Goal: Use online tool/utility: Utilize a website feature to perform a specific function

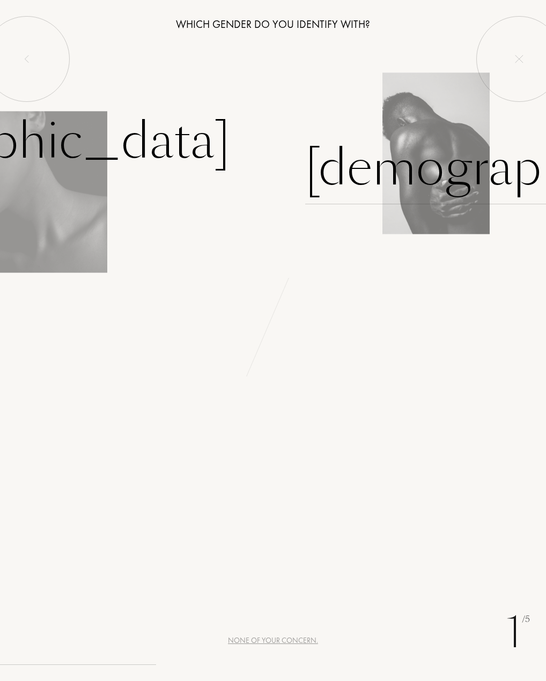
click at [368, 179] on div "[DEMOGRAPHIC_DATA]" at bounding box center [529, 168] width 448 height 72
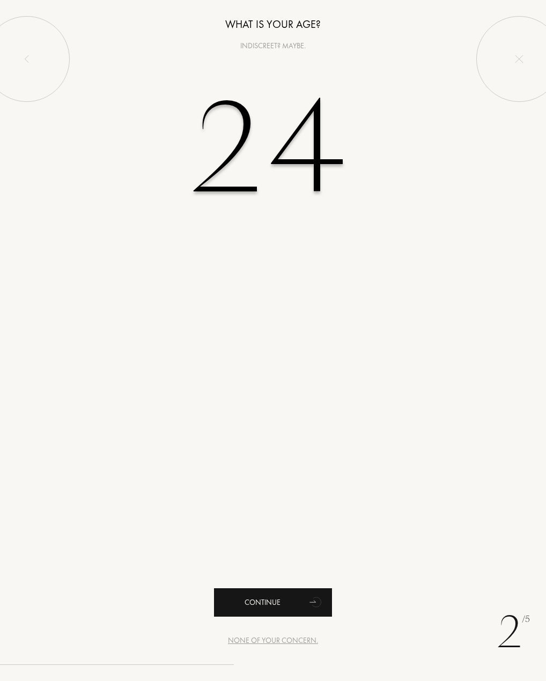
type input "24"
click at [286, 606] on div "Continue" at bounding box center [273, 602] width 118 height 28
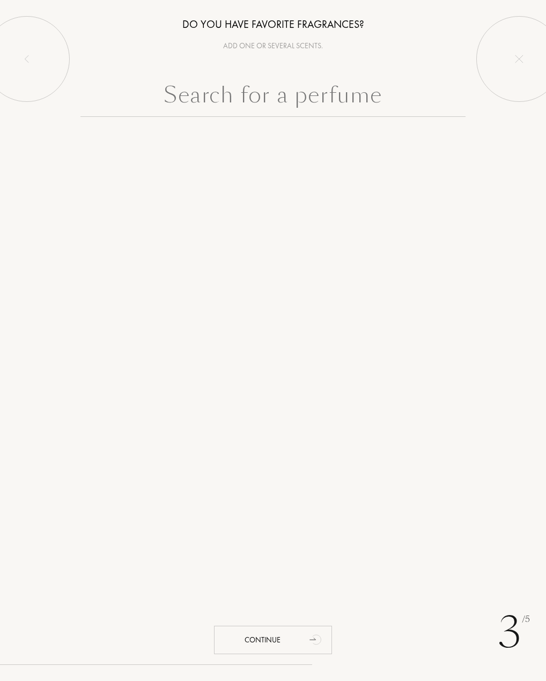
click at [268, 103] on input "text" at bounding box center [272, 97] width 385 height 39
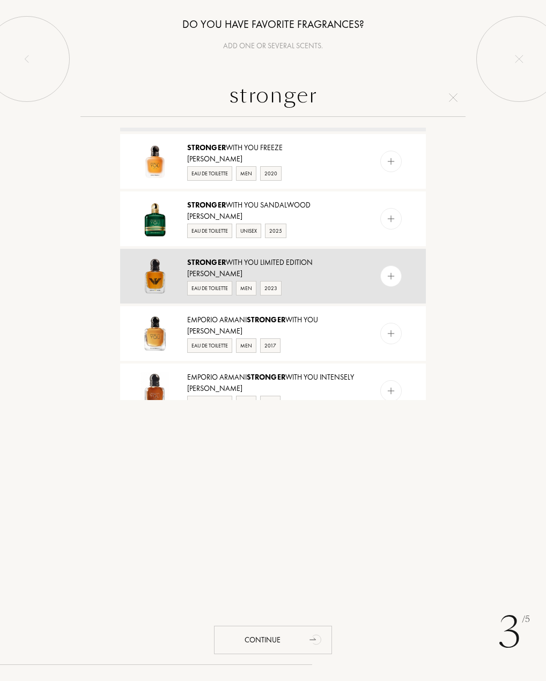
scroll to position [107, 0]
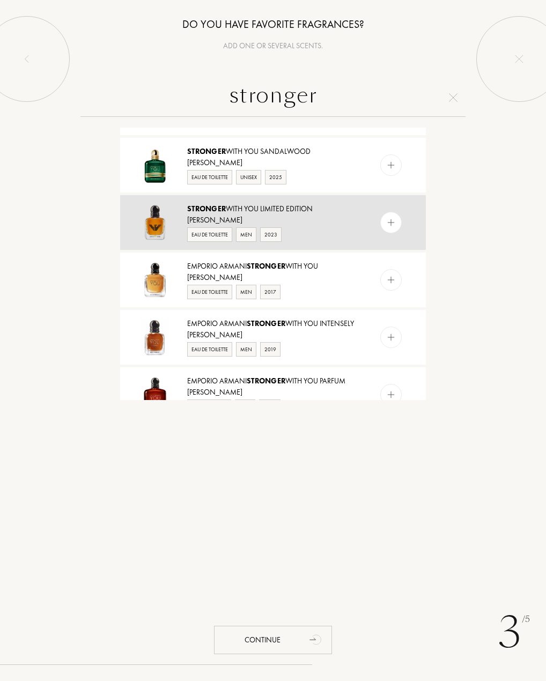
type input "stronger"
click at [244, 329] on div "Emporio Armani Stronger With You Intensely" at bounding box center [272, 323] width 170 height 11
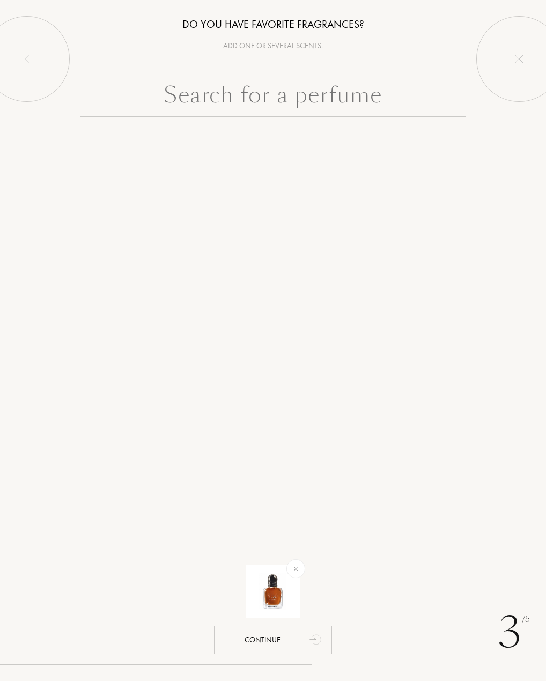
click at [243, 99] on input "text" at bounding box center [272, 97] width 385 height 39
paste input "Givenchy Gentleman"
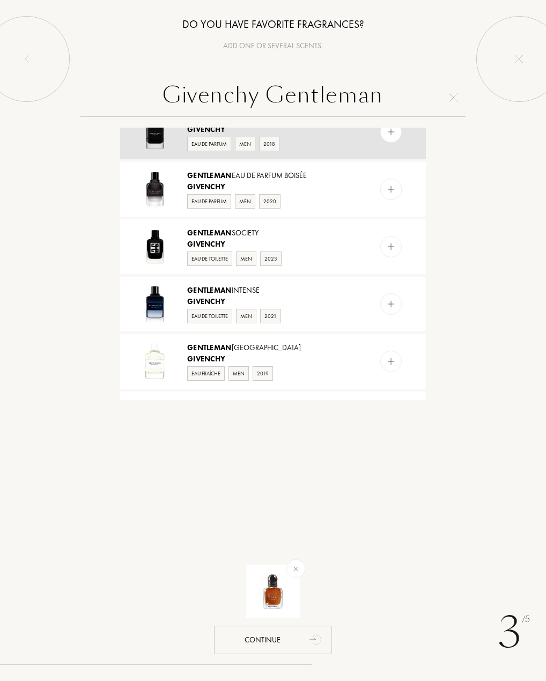
scroll to position [214, 0]
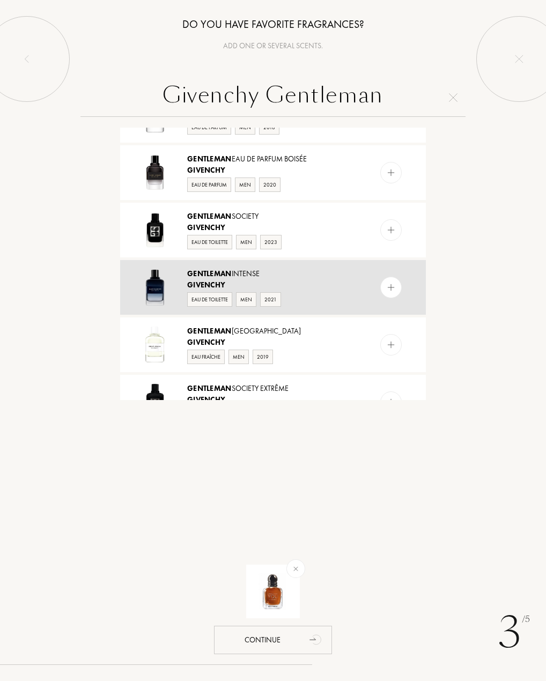
type input "Givenchy Gentleman"
click at [255, 279] on div "Givenchy" at bounding box center [272, 284] width 170 height 11
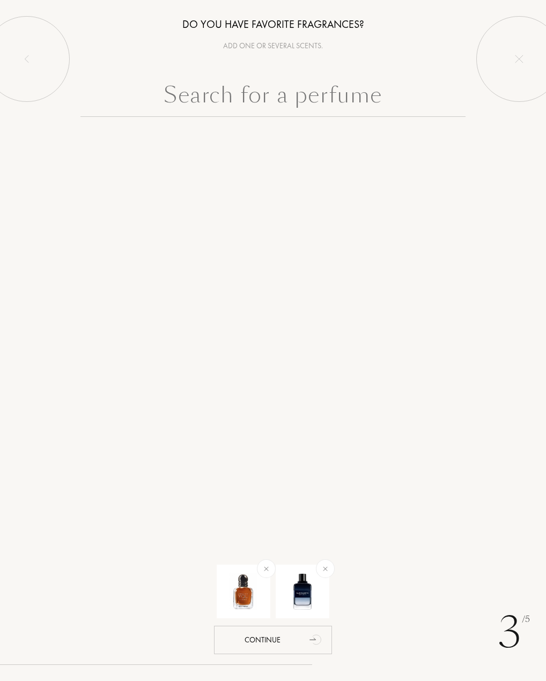
click at [272, 96] on input "text" at bounding box center [272, 97] width 385 height 39
paste input "Givenchy Gentleman"
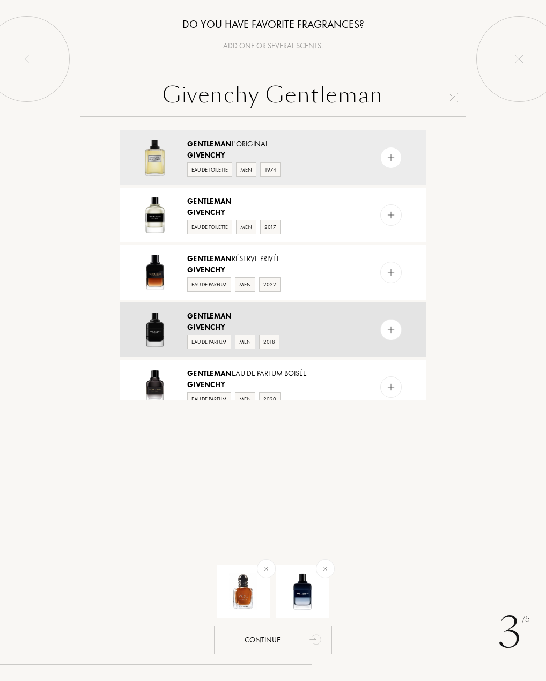
type input "Givenchy Gentleman"
click at [234, 317] on div "Gentleman" at bounding box center [272, 315] width 170 height 11
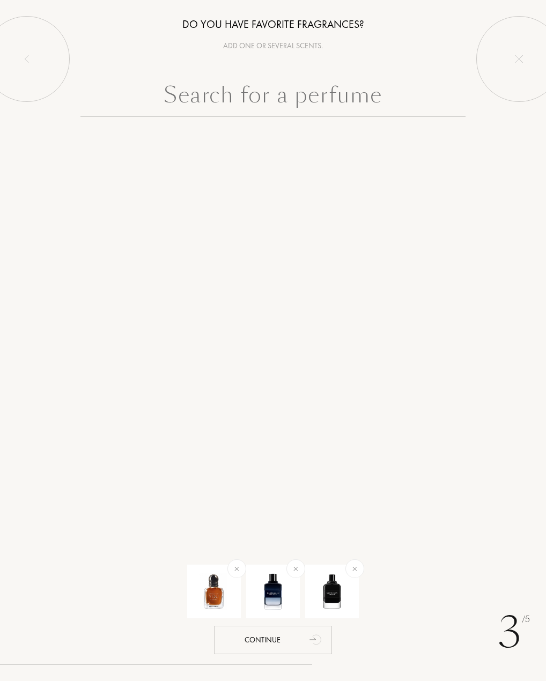
click at [225, 101] on input "text" at bounding box center [272, 97] width 385 height 39
paste input "Dior Sauvage Eau de Parfum"
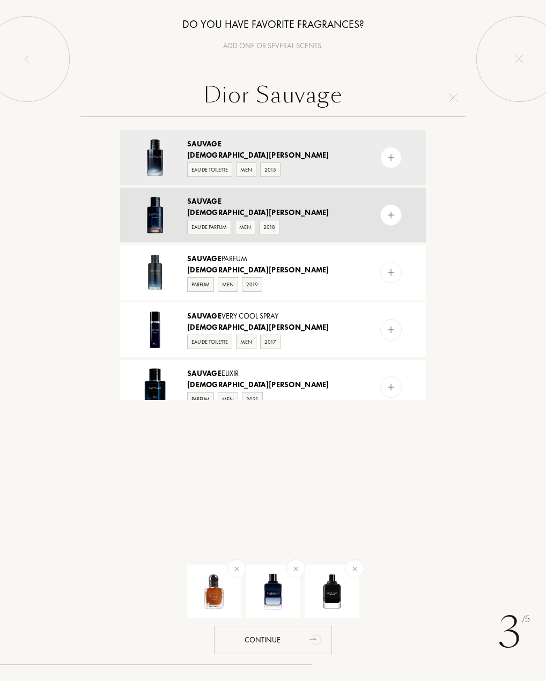
type input "Dior Sauvage"
click at [205, 211] on span "Christian Dior" at bounding box center [258, 212] width 142 height 10
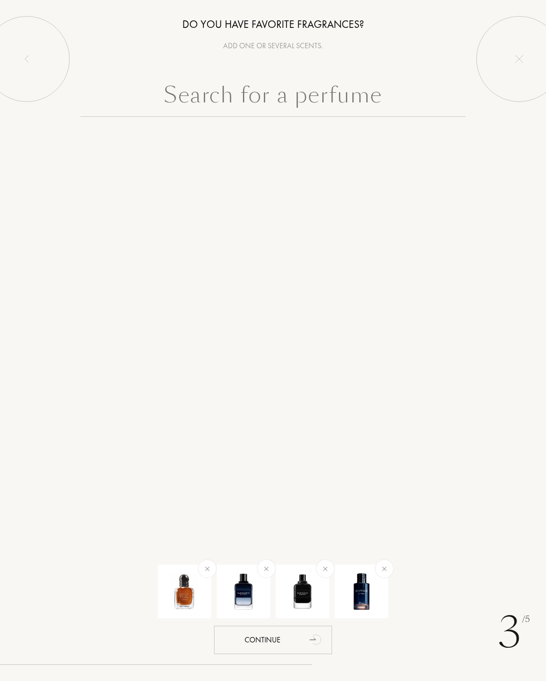
click at [207, 106] on input "text" at bounding box center [272, 97] width 385 height 39
paste input "Burberry Hero"
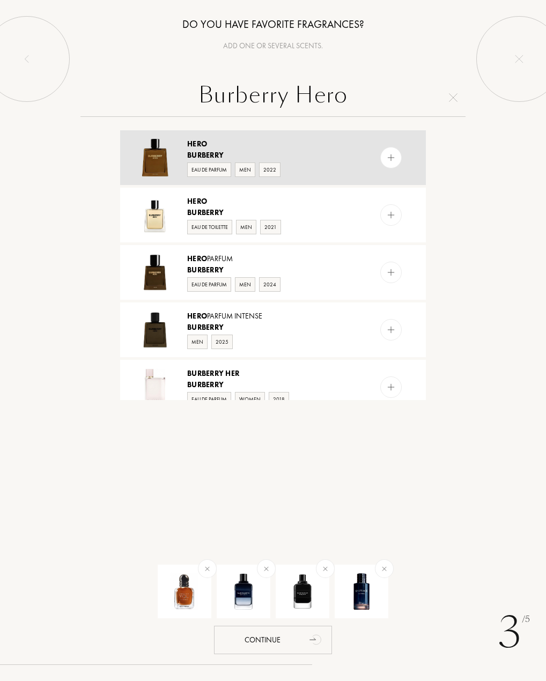
type input "Burberry Hero"
click at [212, 143] on div "Hero" at bounding box center [272, 143] width 170 height 11
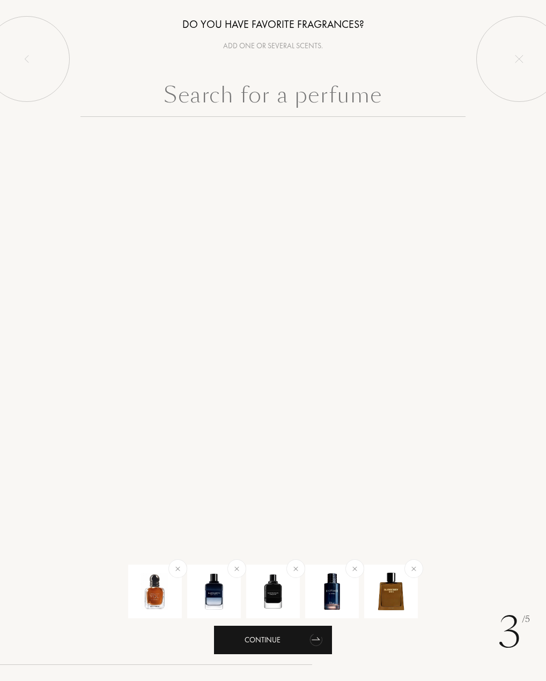
click at [287, 649] on div "Continue" at bounding box center [273, 640] width 118 height 28
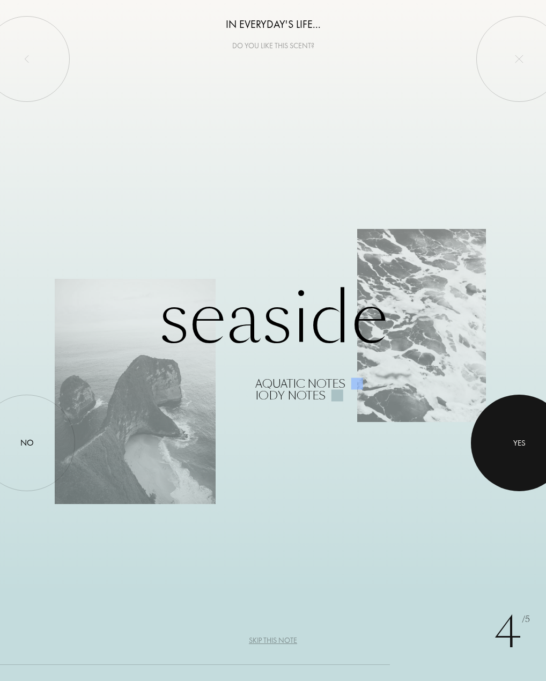
click at [523, 432] on div at bounding box center [519, 443] width 97 height 97
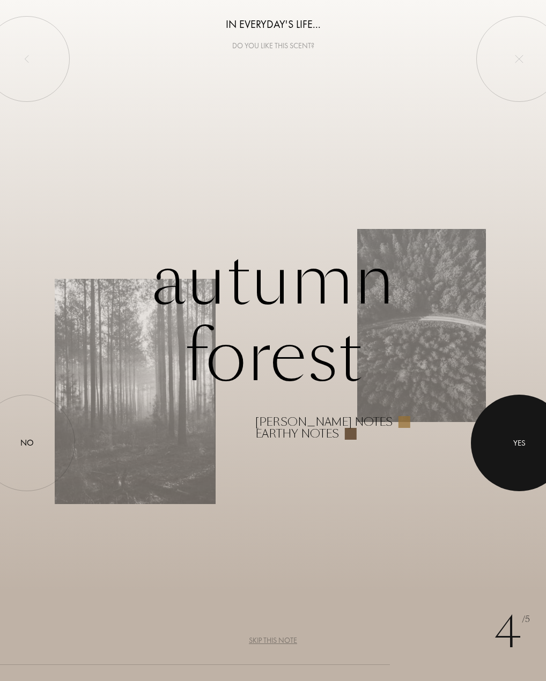
click at [516, 446] on div "Yes" at bounding box center [519, 442] width 12 height 12
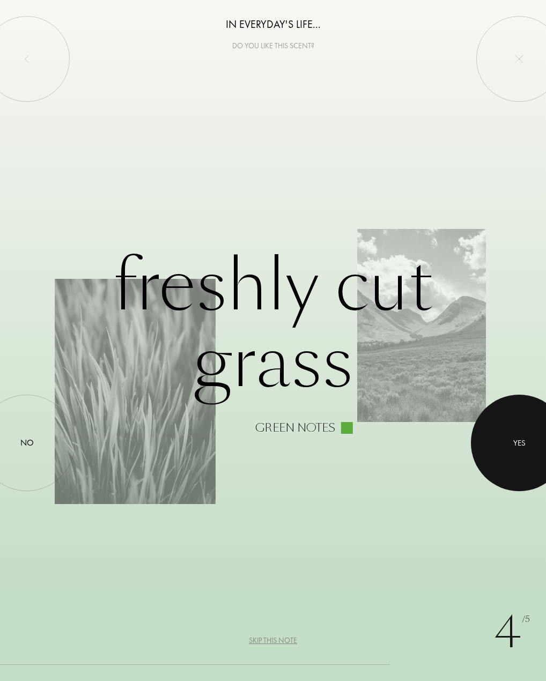
click at [516, 446] on div "Yes" at bounding box center [519, 442] width 12 height 12
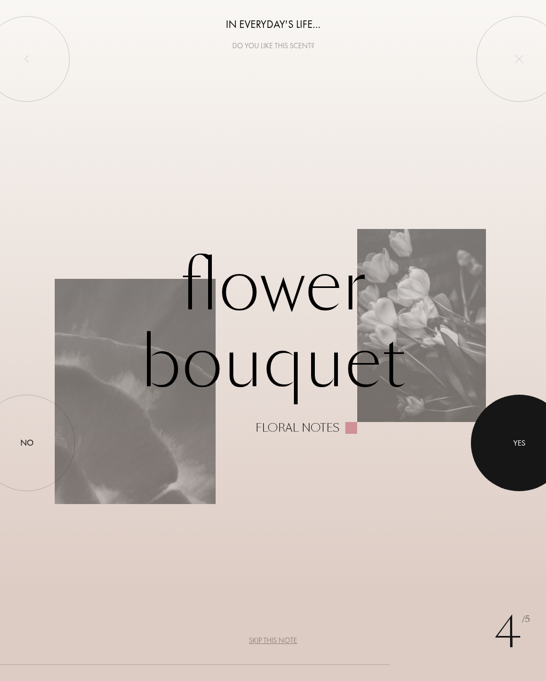
click at [516, 446] on div "Yes" at bounding box center [519, 442] width 12 height 12
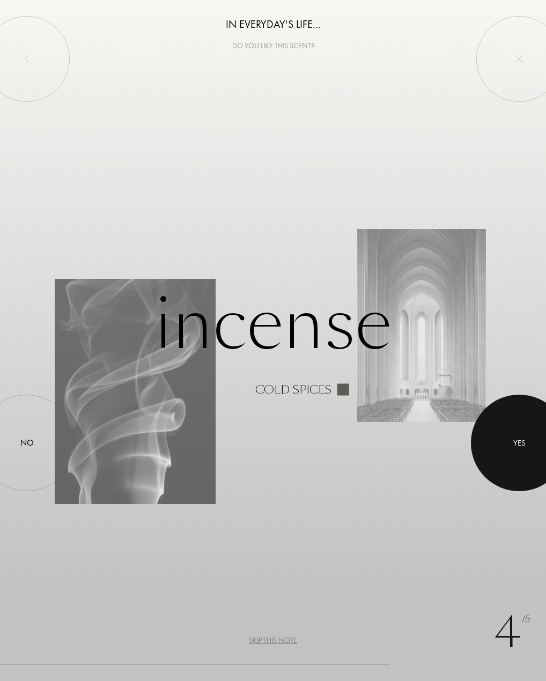
click at [516, 446] on div "Yes" at bounding box center [519, 442] width 12 height 12
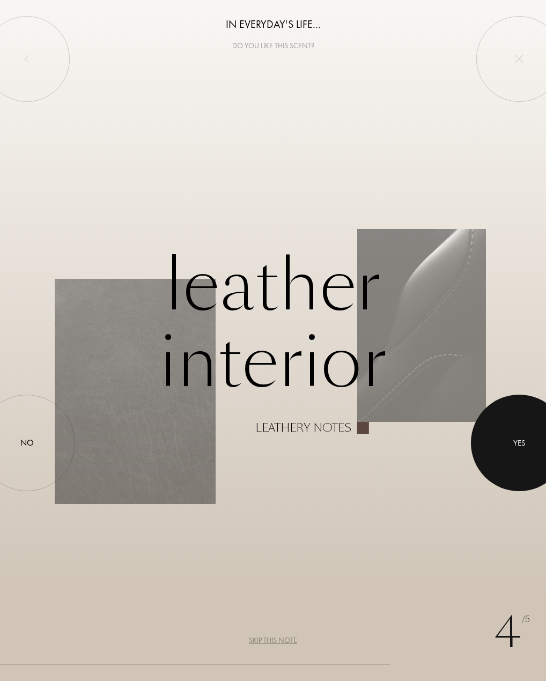
click at [516, 446] on div "Yes" at bounding box center [519, 442] width 12 height 12
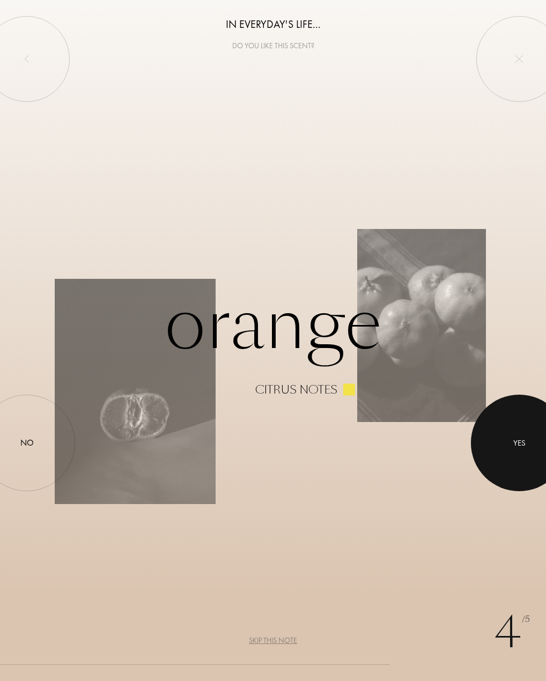
click at [516, 446] on div "Yes" at bounding box center [519, 442] width 12 height 12
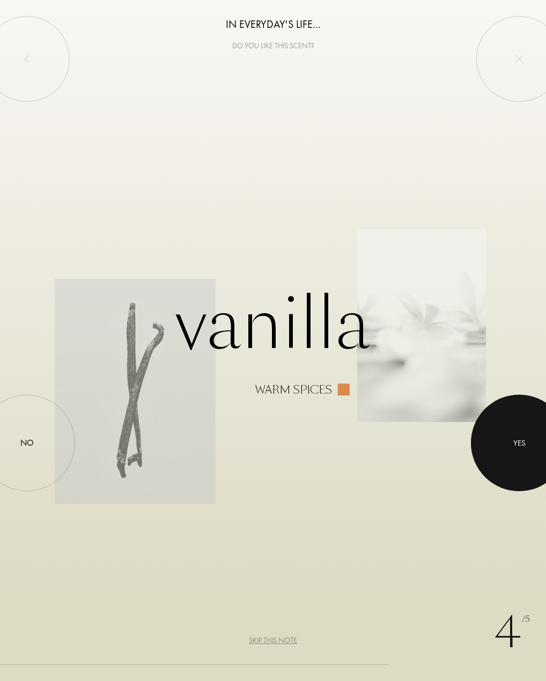
click at [516, 446] on div "Yes" at bounding box center [519, 442] width 12 height 12
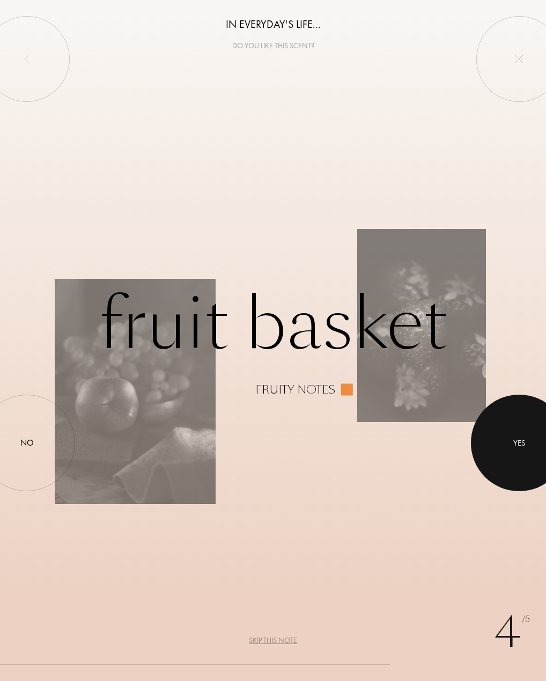
click at [516, 446] on div "Yes" at bounding box center [519, 442] width 12 height 12
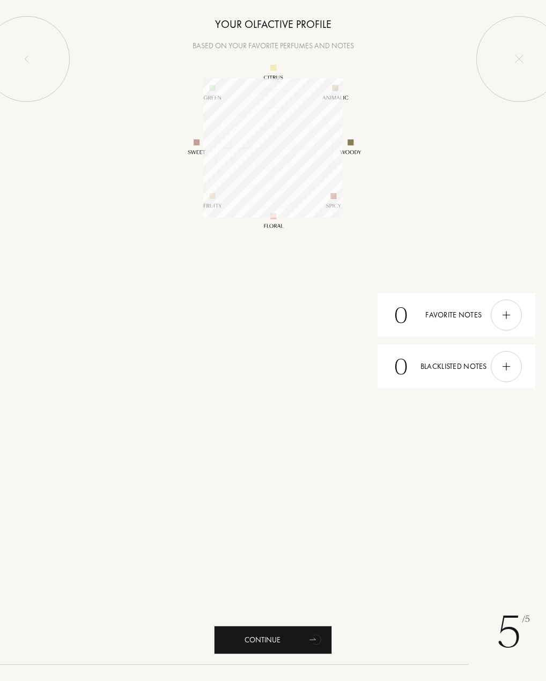
scroll to position [139, 139]
click at [290, 635] on div "Continue" at bounding box center [273, 640] width 118 height 28
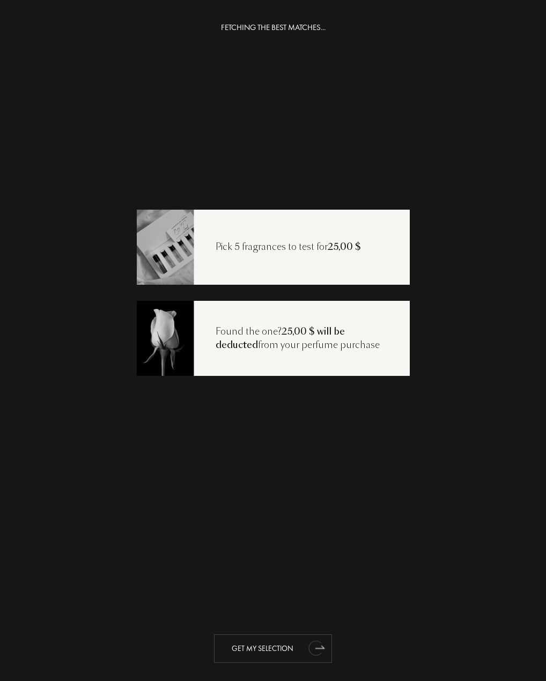
click at [281, 648] on div "Get my selection" at bounding box center [273, 648] width 118 height 28
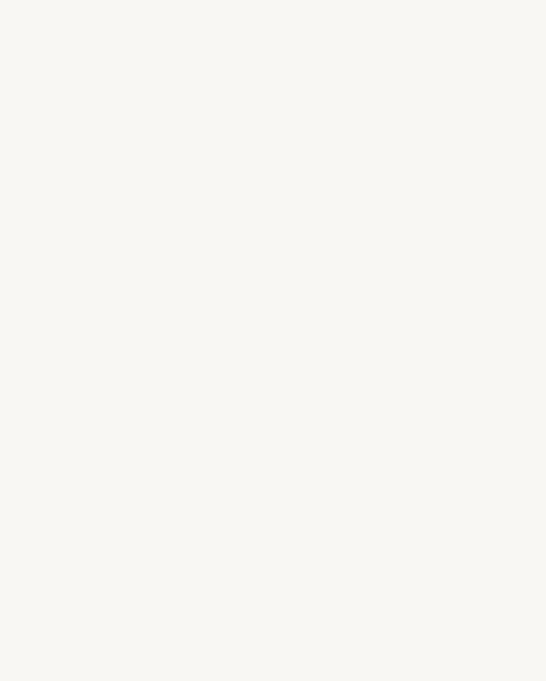
select select "US"
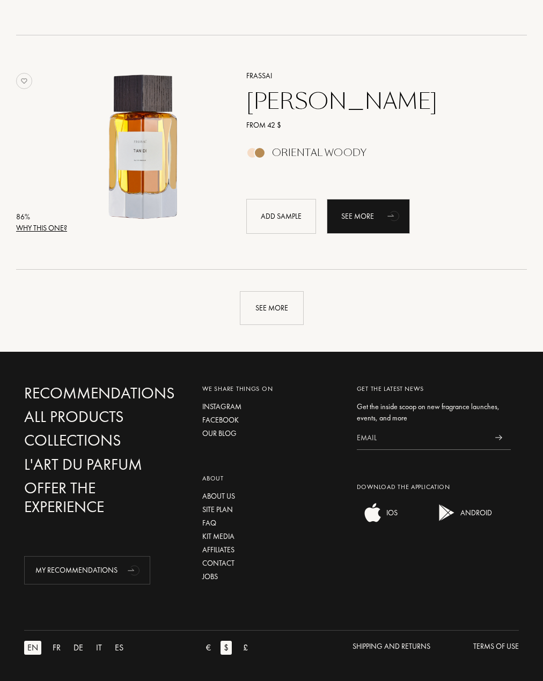
scroll to position [2223, 0]
